Goal: Task Accomplishment & Management: Manage account settings

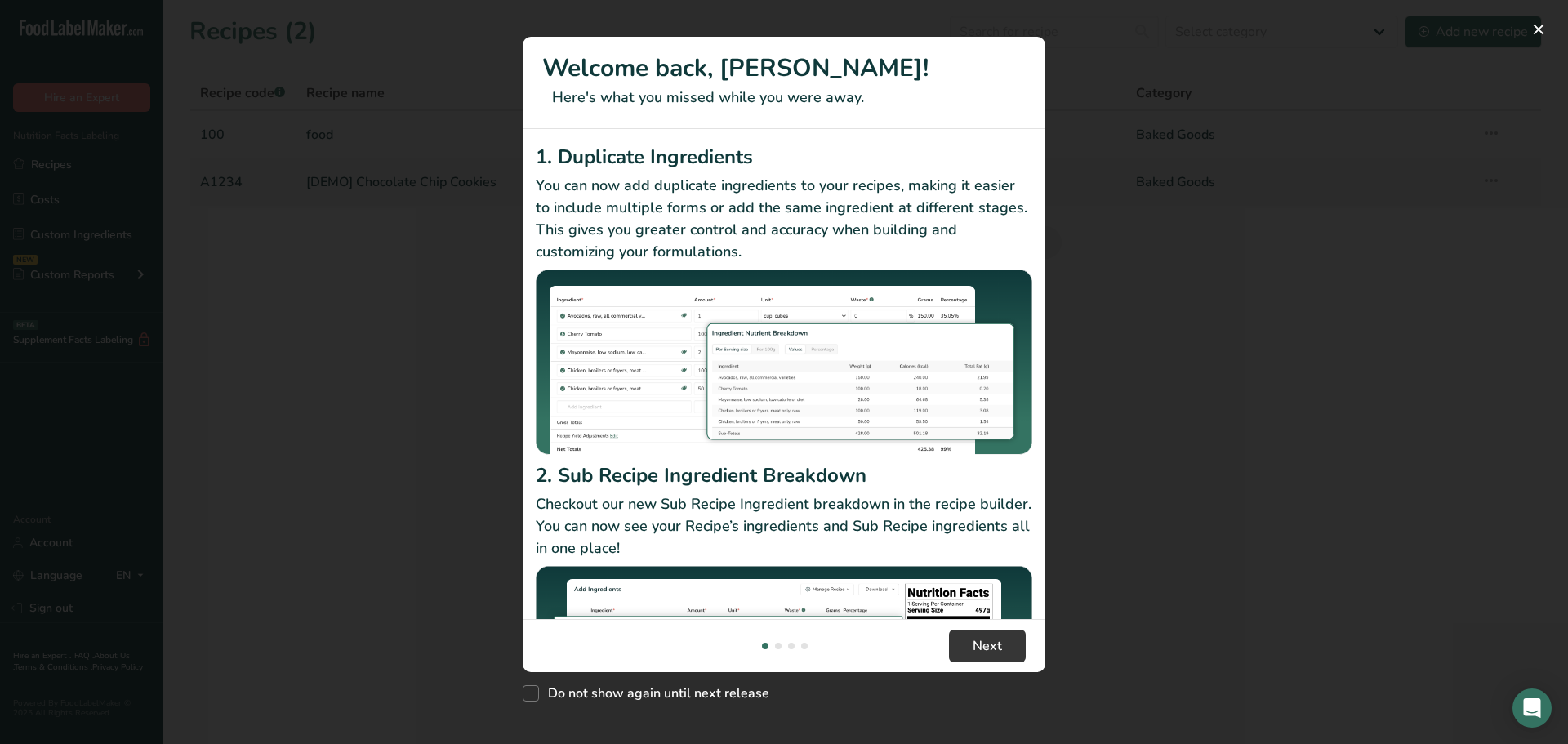
drag, startPoint x: 135, startPoint y: 284, endPoint x: 122, endPoint y: 280, distance: 13.6
click at [122, 280] on div "New Features" at bounding box center [784, 372] width 1568 height 744
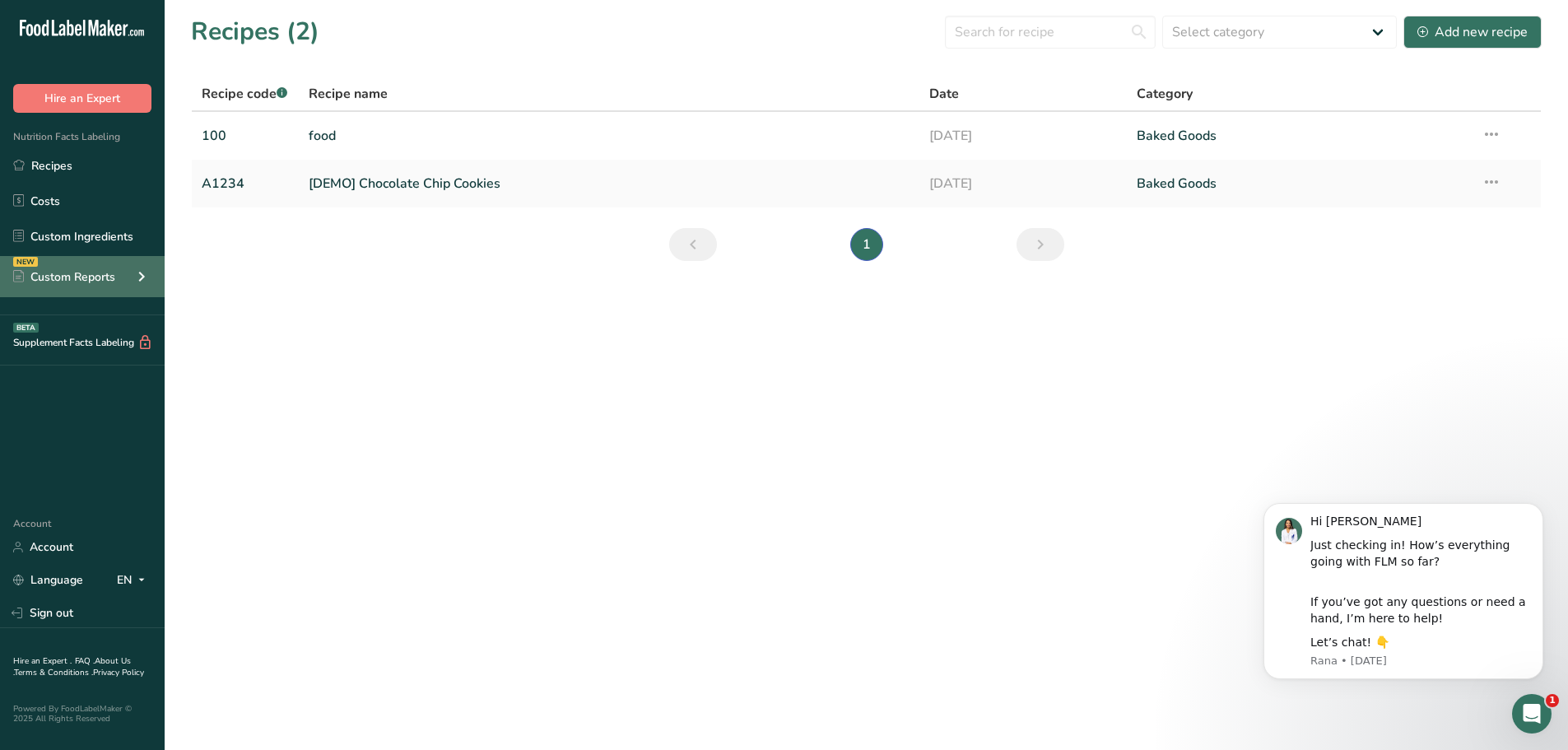
click at [134, 281] on icon at bounding box center [142, 276] width 20 height 29
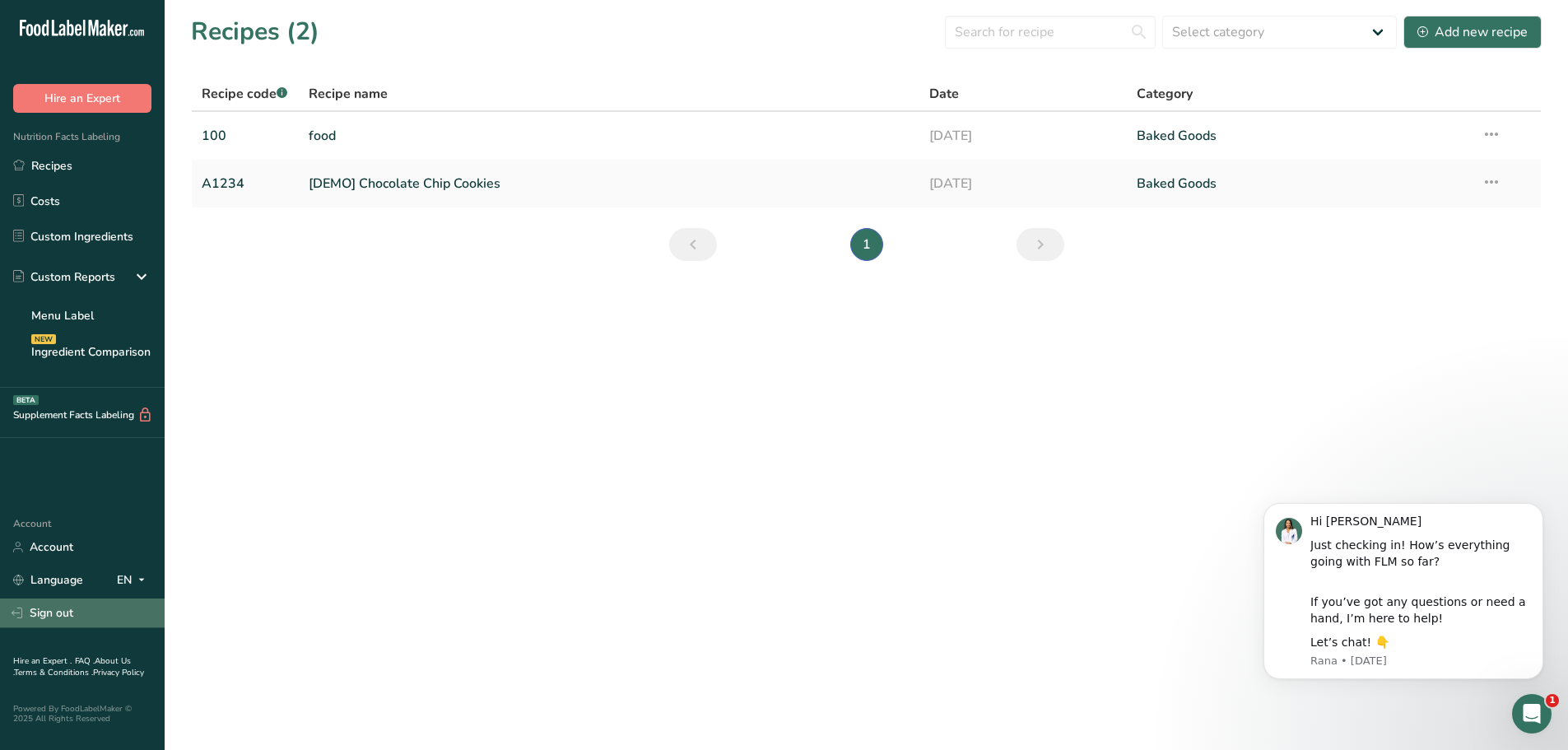
click at [104, 608] on link "Sign out" at bounding box center [82, 613] width 165 height 29
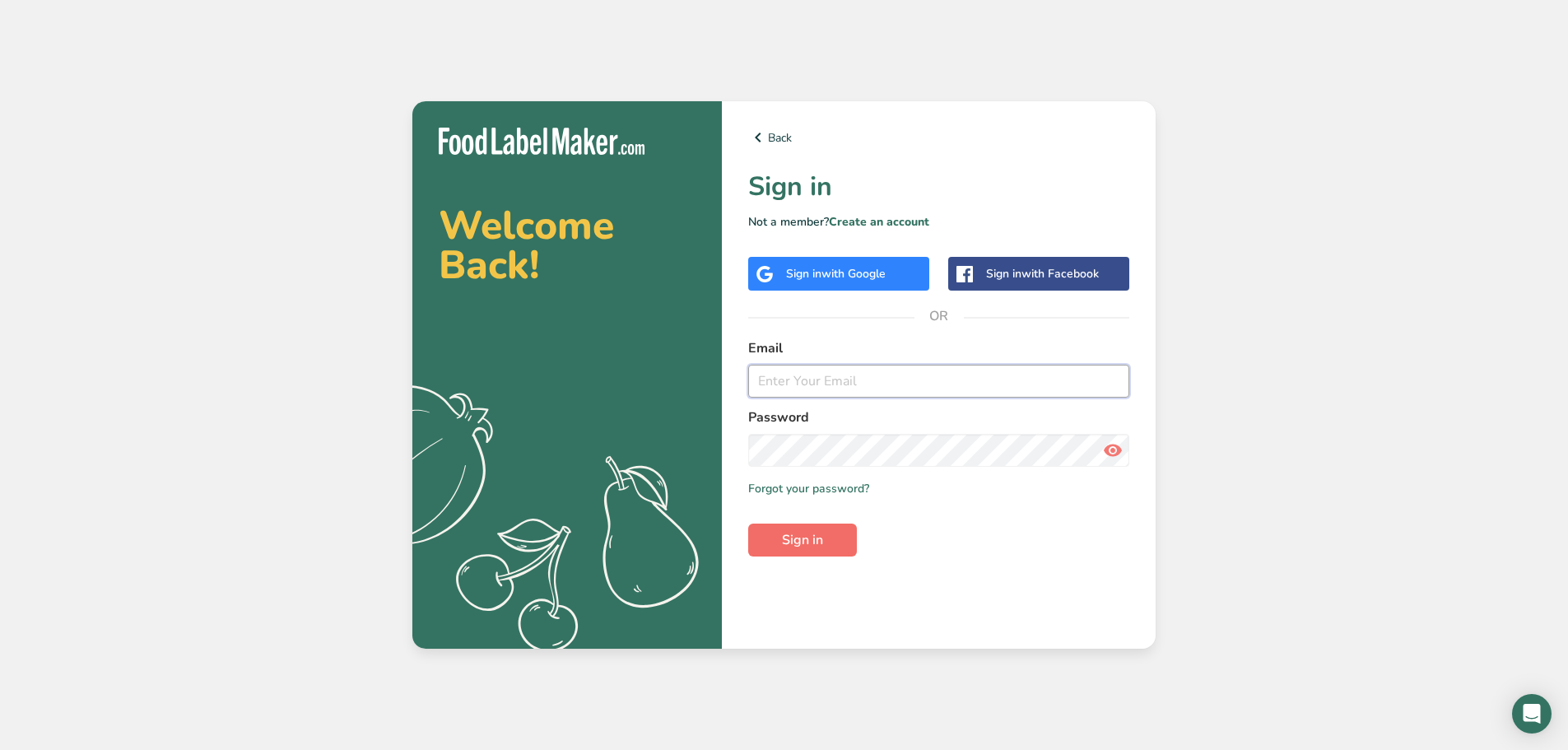
type input "[EMAIL_ADDRESS][DOMAIN_NAME]"
click at [828, 526] on button "Sign in" at bounding box center [802, 540] width 109 height 33
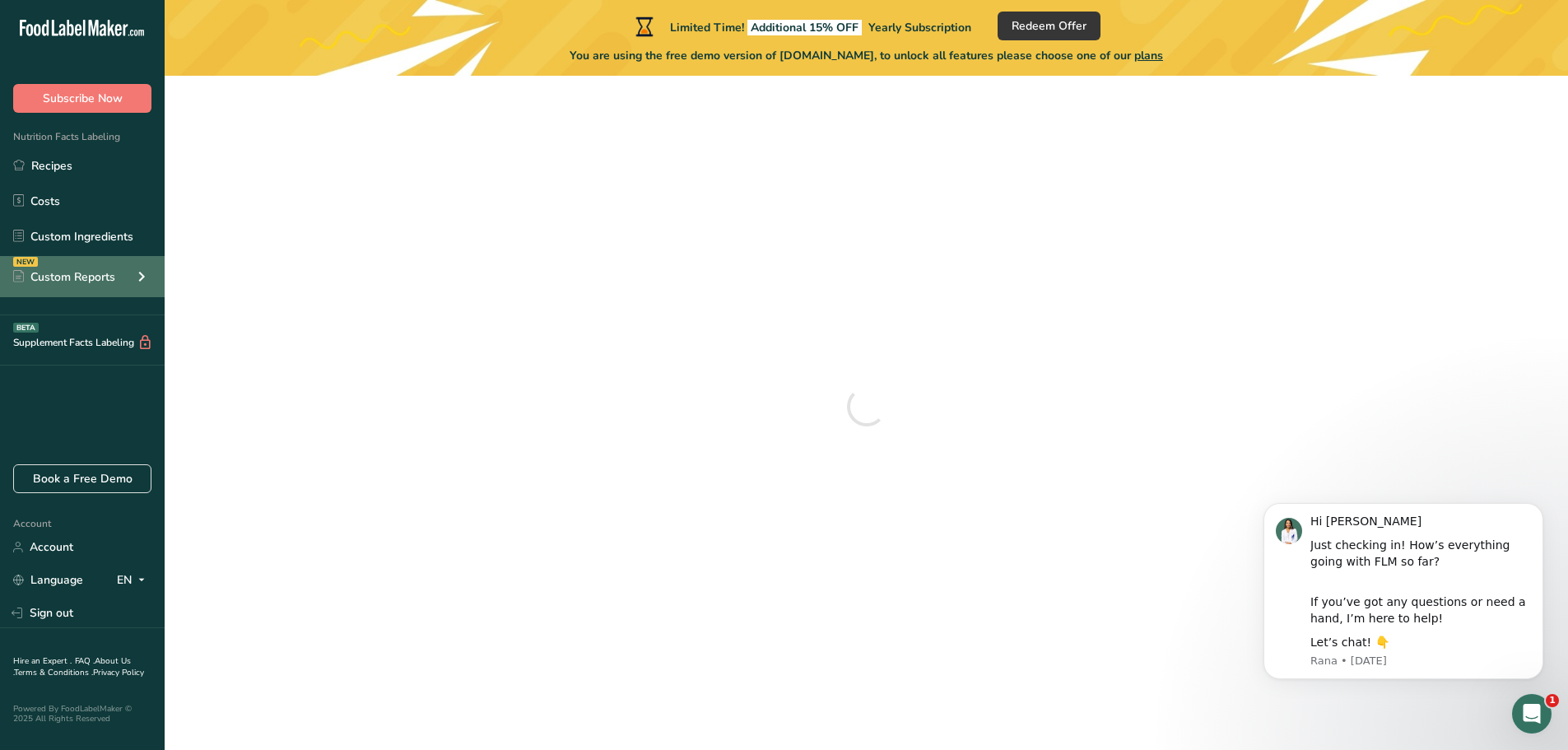
click at [127, 271] on div "NEW Custom Reports" at bounding box center [82, 276] width 165 height 41
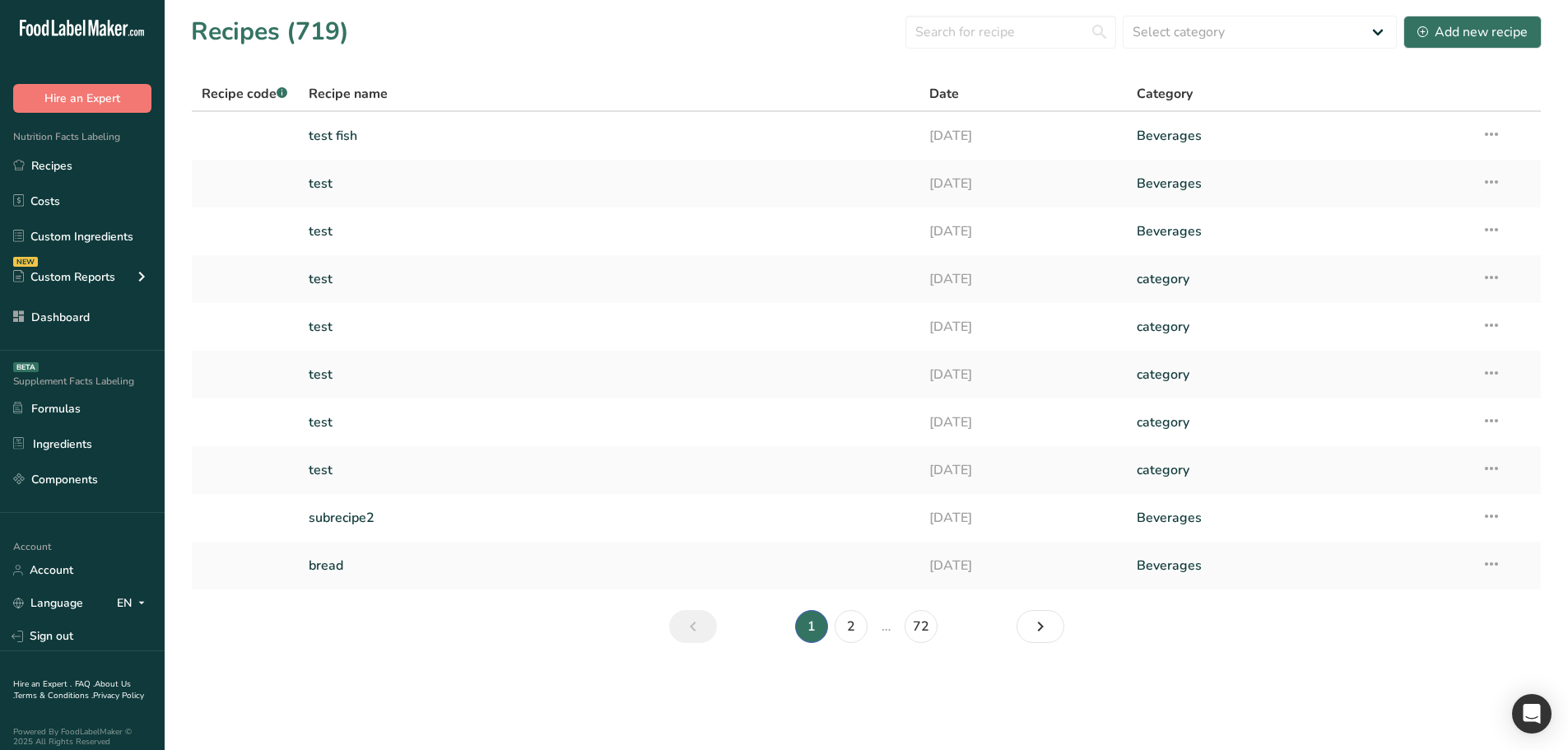
click at [18, 32] on div ".a-20{fill:#fff;}" at bounding box center [82, 32] width 165 height 37
